Goal: Task Accomplishment & Management: Use online tool/utility

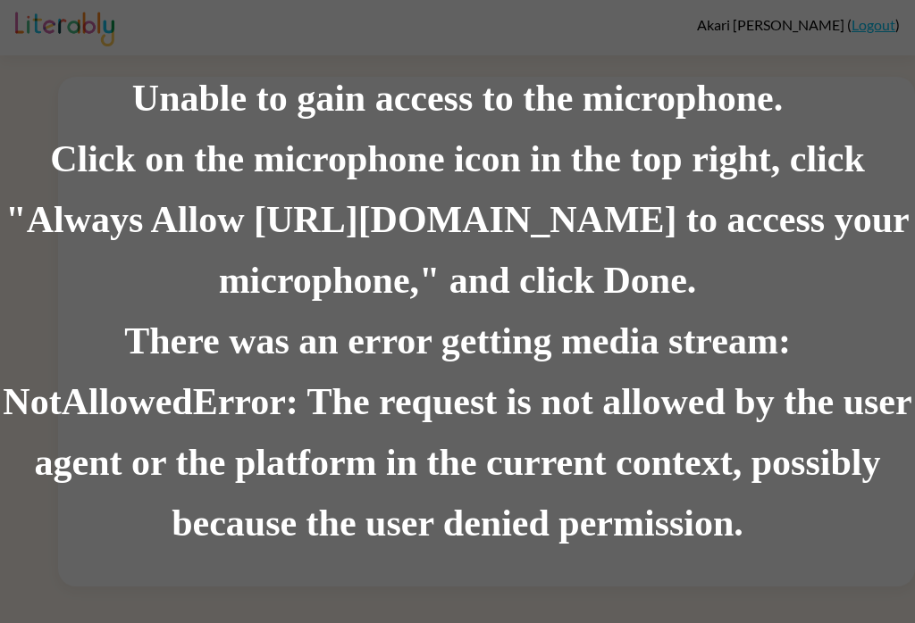
click at [143, 323] on div "There was an error getting media stream: NotAllowedError: The request is not al…" at bounding box center [457, 433] width 915 height 243
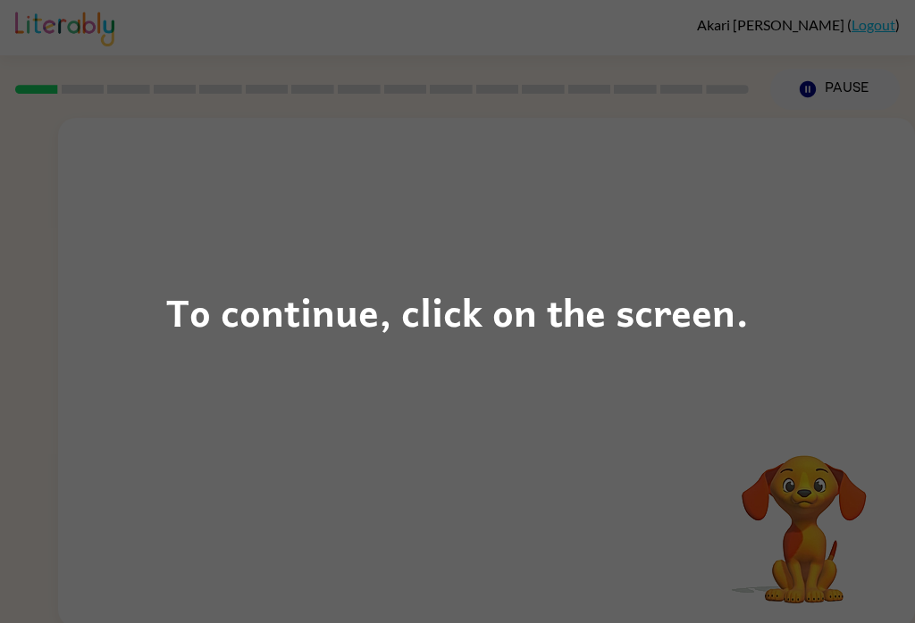
click at [409, 336] on div "To continue, click on the screen." at bounding box center [457, 311] width 582 height 61
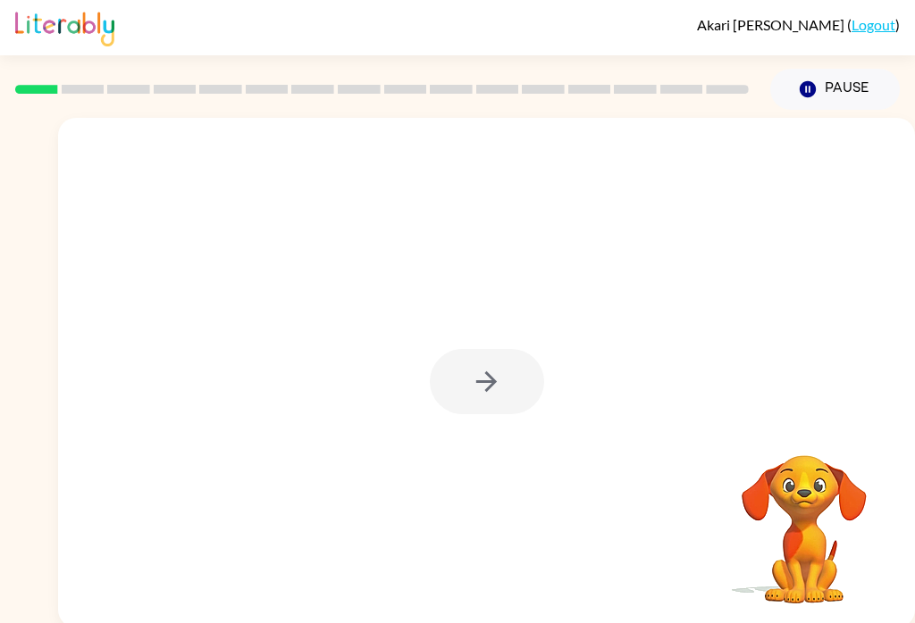
click at [485, 398] on div at bounding box center [487, 381] width 114 height 65
click at [486, 380] on div at bounding box center [487, 381] width 114 height 65
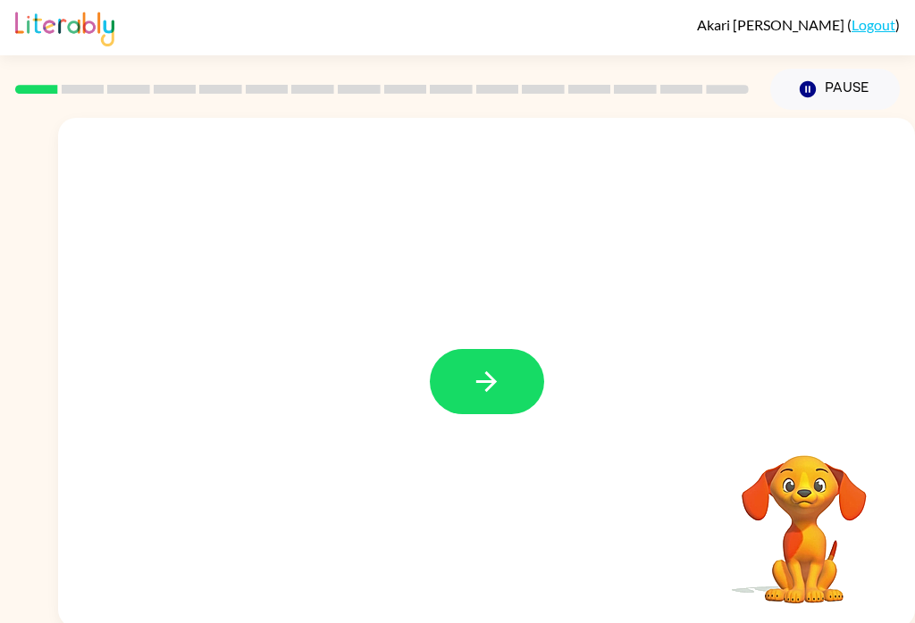
click at [491, 372] on icon "button" at bounding box center [486, 381] width 31 height 31
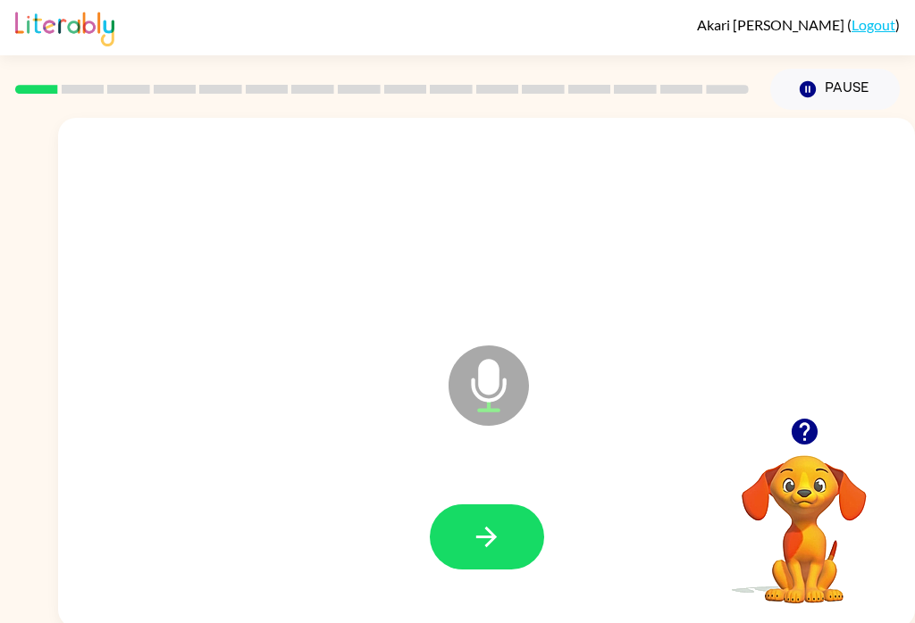
click at [532, 545] on button "button" at bounding box center [487, 537] width 114 height 65
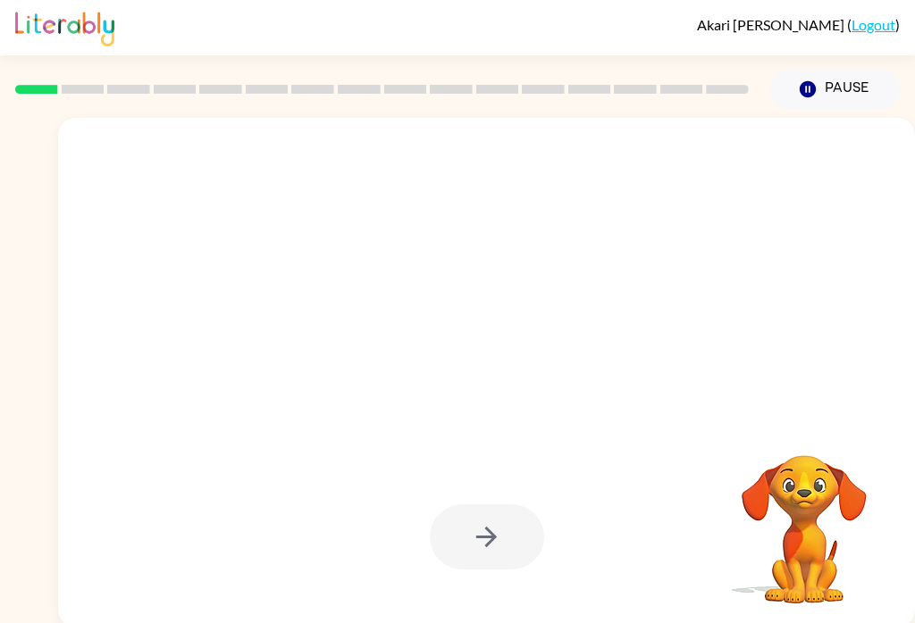
click at [511, 549] on div at bounding box center [487, 537] width 114 height 65
click at [514, 529] on div at bounding box center [487, 537] width 114 height 65
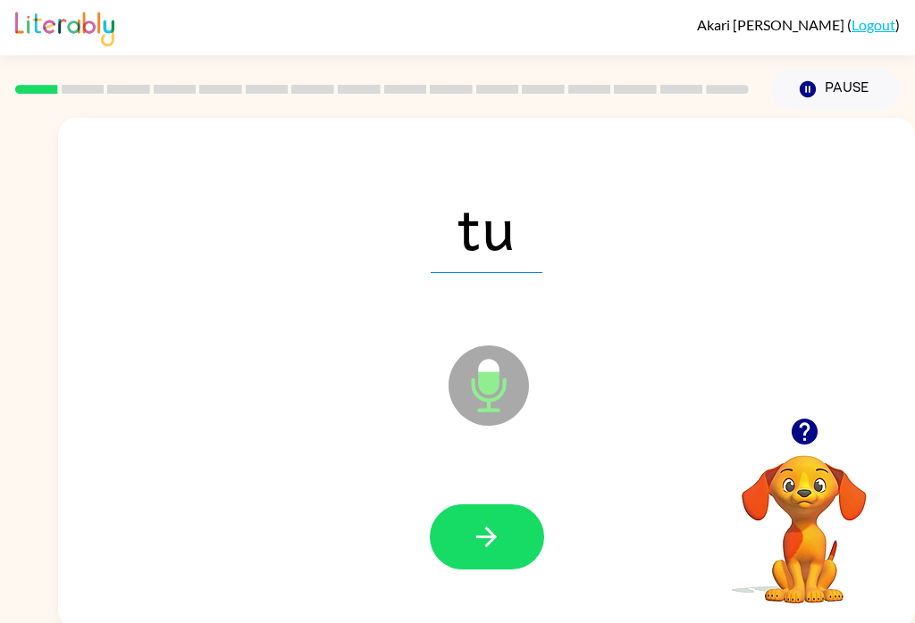
click at [489, 514] on button "button" at bounding box center [487, 537] width 114 height 65
click at [498, 545] on icon "button" at bounding box center [486, 537] width 31 height 31
click at [520, 528] on button "button" at bounding box center [487, 537] width 114 height 65
click at [484, 531] on icon "button" at bounding box center [486, 537] width 31 height 31
click at [510, 551] on button "button" at bounding box center [487, 537] width 114 height 65
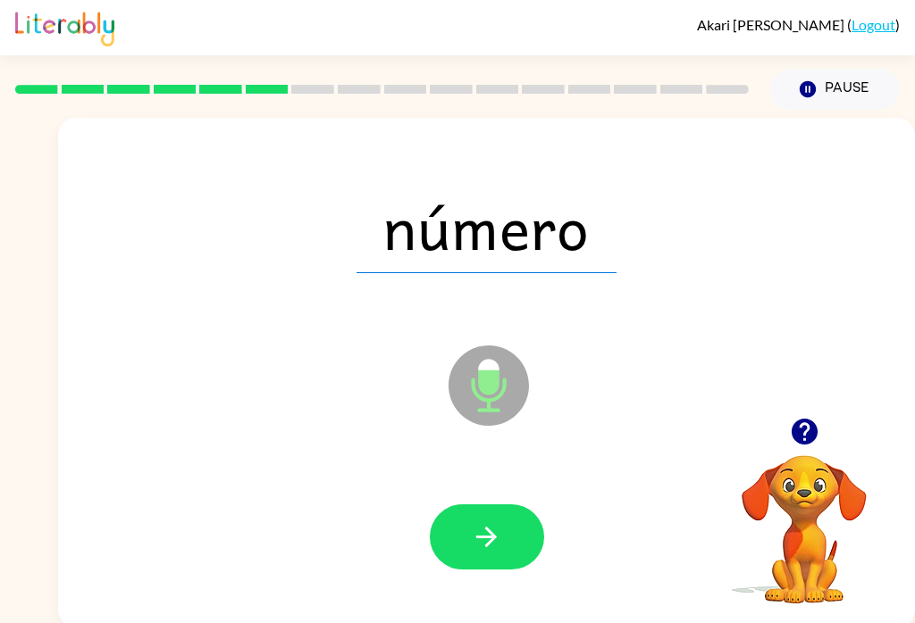
click at [506, 531] on button "button" at bounding box center [487, 537] width 114 height 65
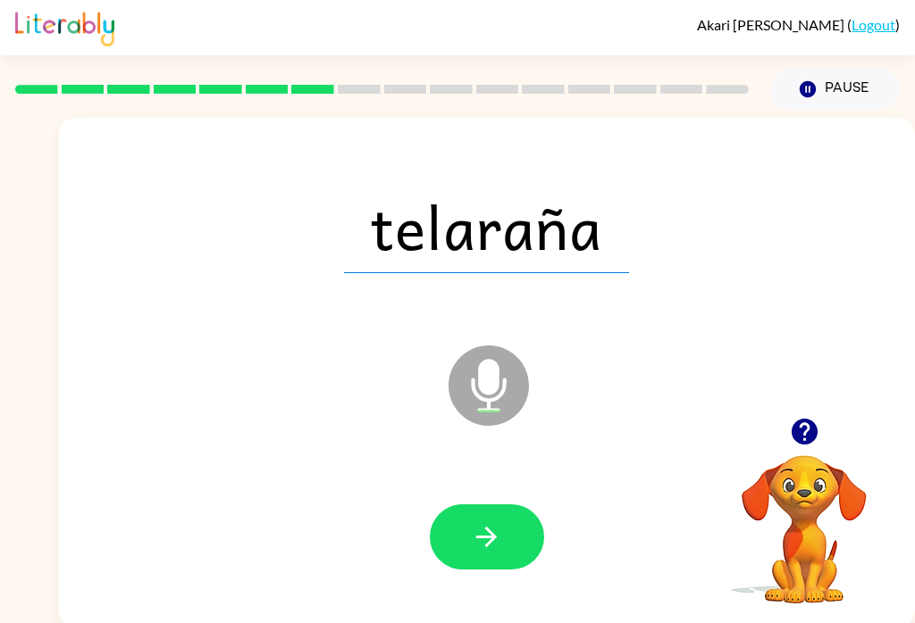
click at [508, 533] on button "button" at bounding box center [487, 537] width 114 height 65
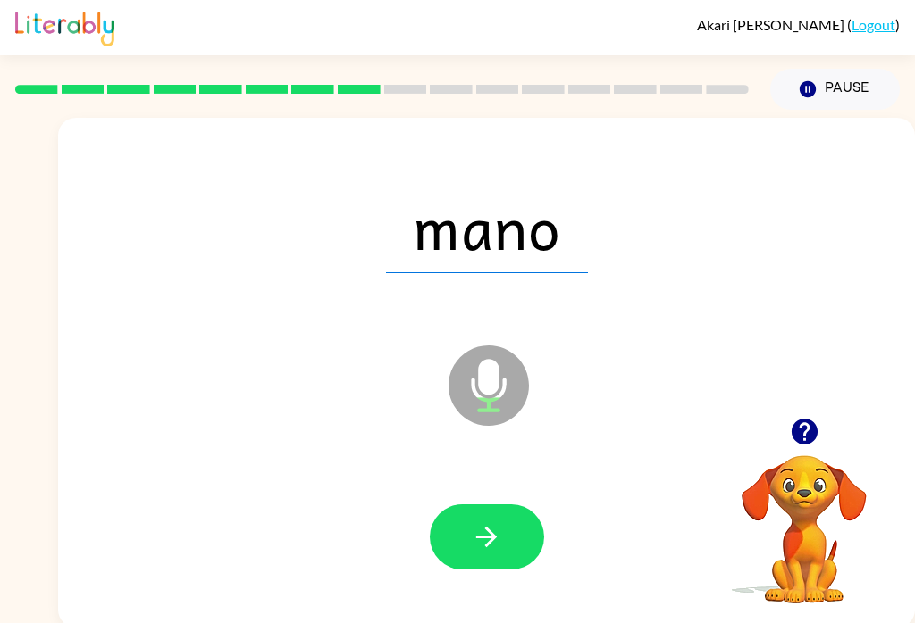
click at [513, 563] on button "button" at bounding box center [487, 537] width 114 height 65
click at [522, 520] on button "button" at bounding box center [487, 537] width 114 height 65
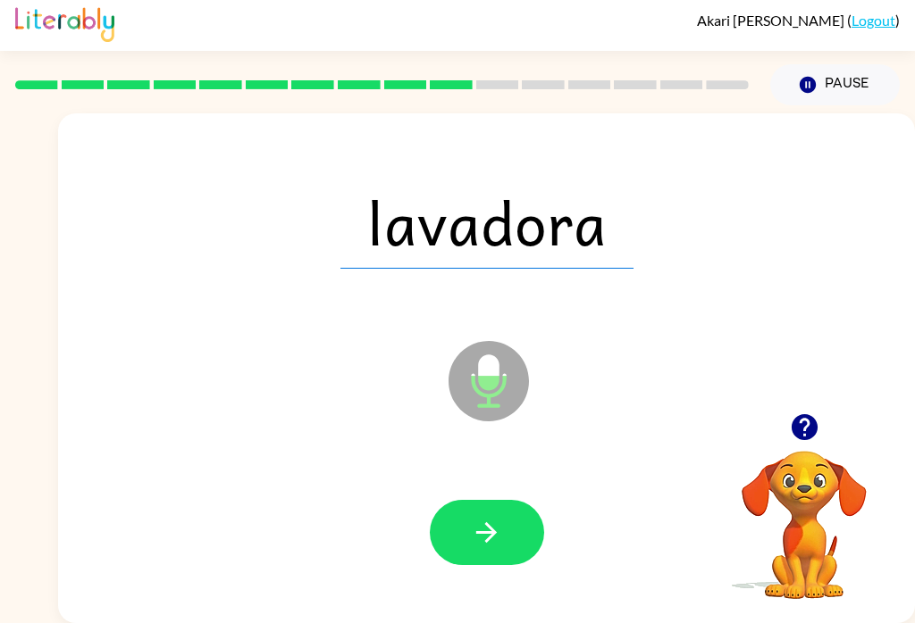
scroll to position [28, 0]
click at [489, 517] on icon "button" at bounding box center [486, 532] width 31 height 31
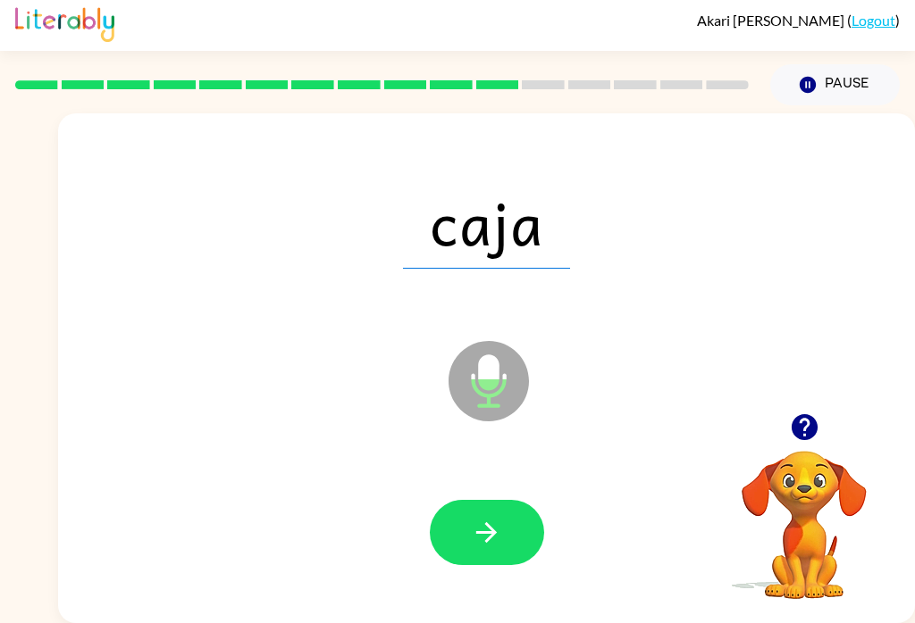
click at [473, 517] on icon "button" at bounding box center [486, 532] width 31 height 31
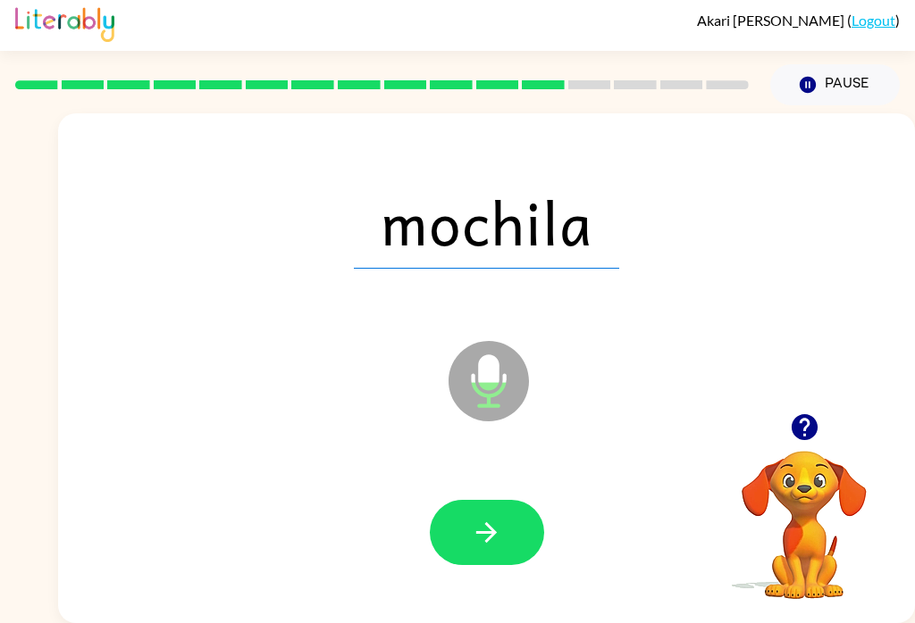
click at [500, 517] on icon "button" at bounding box center [486, 532] width 31 height 31
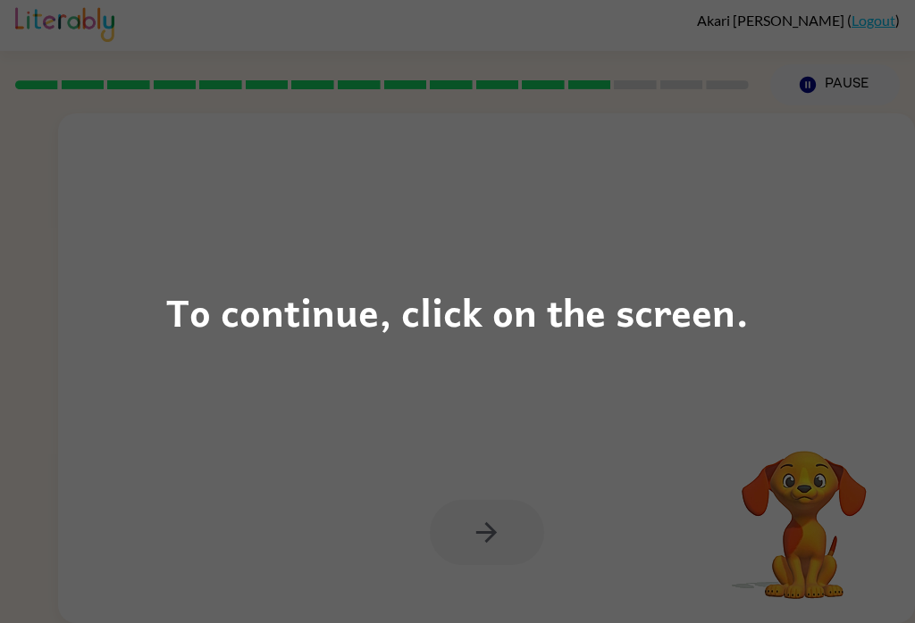
click at [538, 344] on div "To continue, click on the screen." at bounding box center [457, 311] width 915 height 623
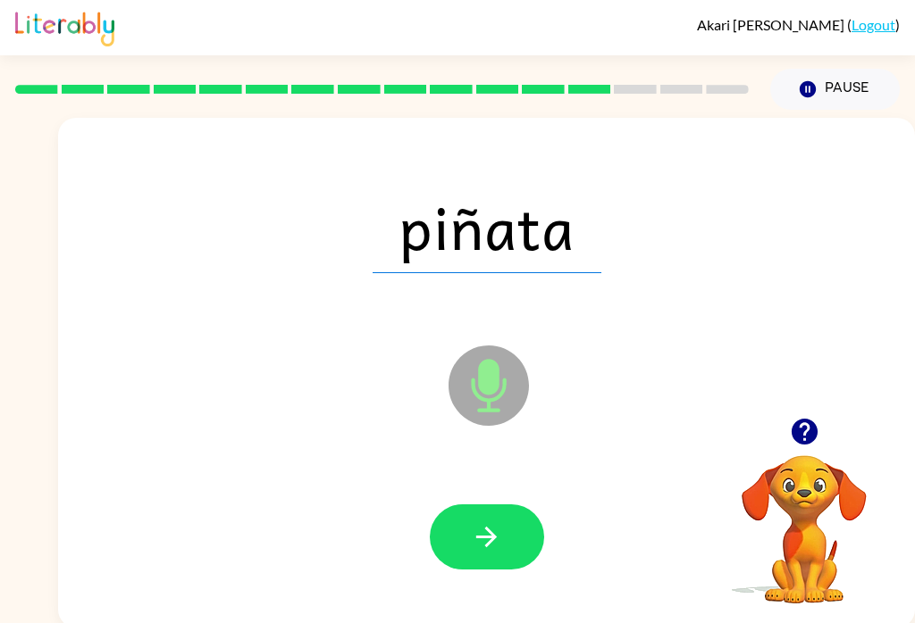
click at [529, 540] on button "button" at bounding box center [487, 537] width 114 height 65
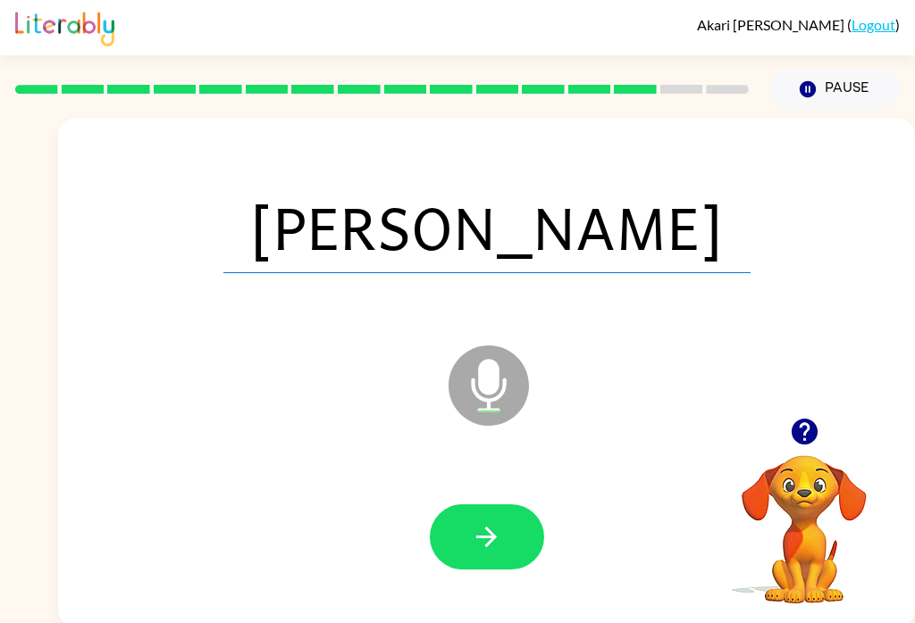
click at [502, 556] on button "button" at bounding box center [487, 537] width 114 height 65
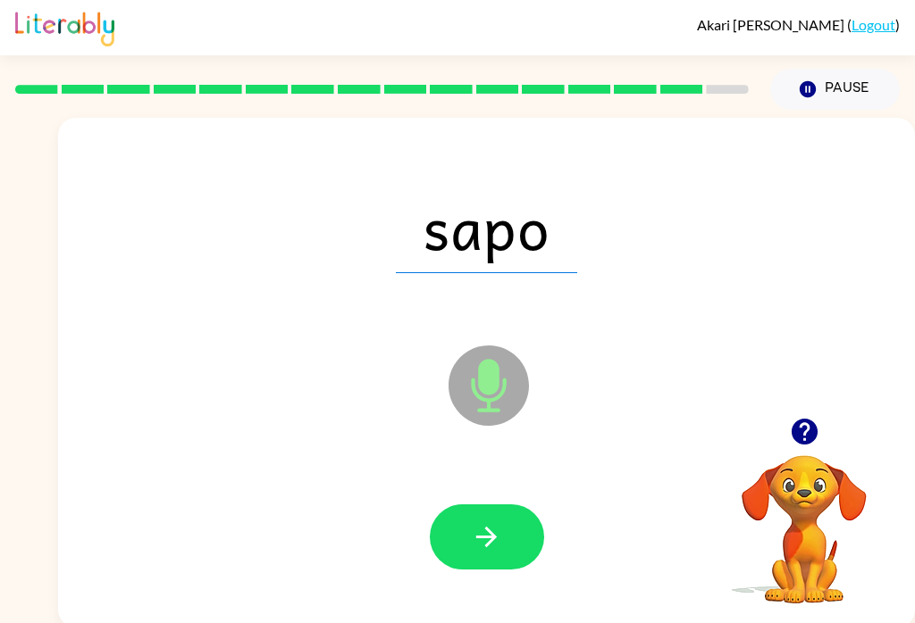
click at [514, 514] on button "button" at bounding box center [487, 537] width 114 height 65
